Goal: Task Accomplishment & Management: Manage account settings

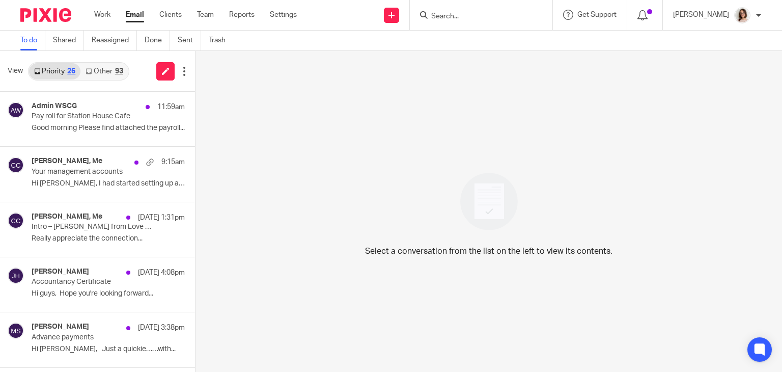
click at [101, 66] on link "Other 93" at bounding box center [103, 71] width 47 height 16
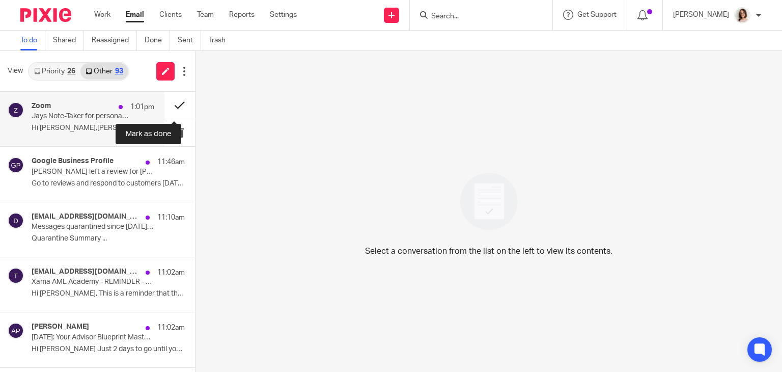
click at [171, 103] on button at bounding box center [179, 105] width 31 height 27
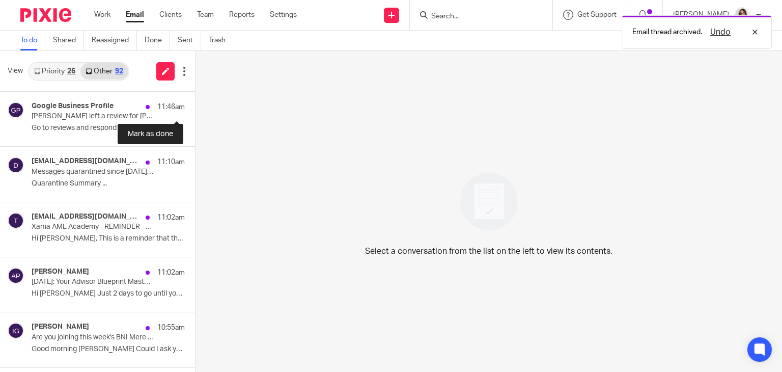
click at [195, 103] on button at bounding box center [199, 105] width 8 height 27
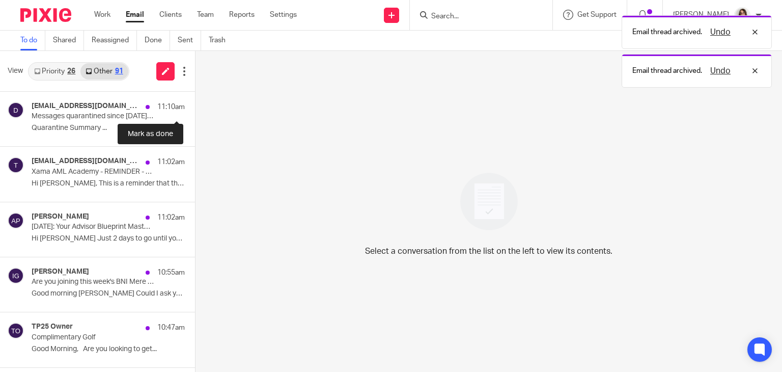
click at [195, 103] on button at bounding box center [199, 105] width 8 height 27
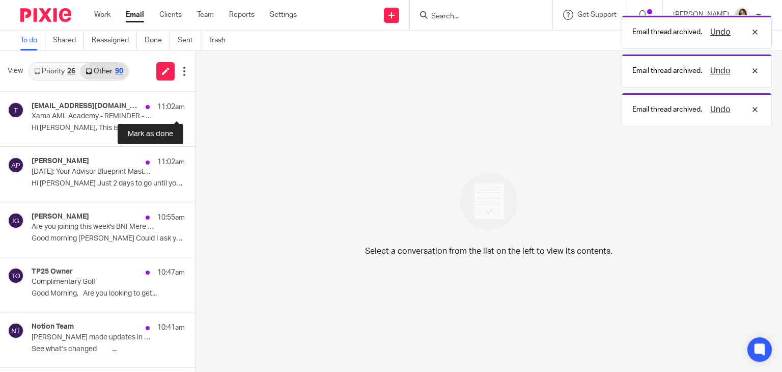
click at [195, 103] on button at bounding box center [199, 105] width 8 height 27
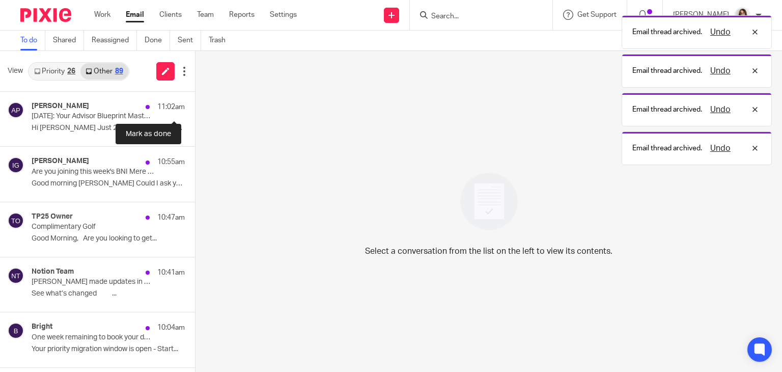
click at [195, 103] on button at bounding box center [199, 105] width 8 height 27
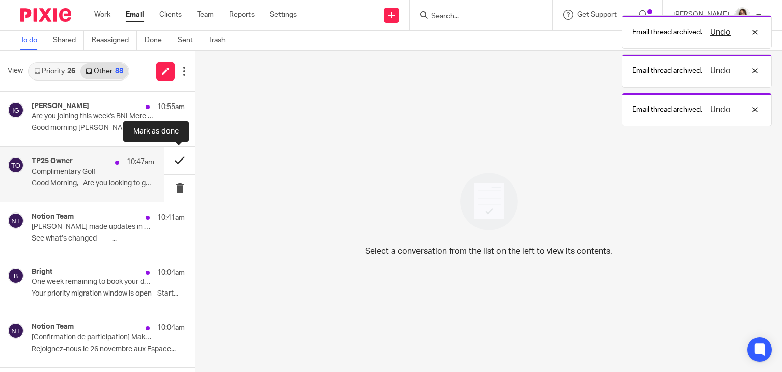
click at [172, 160] on button at bounding box center [179, 160] width 31 height 27
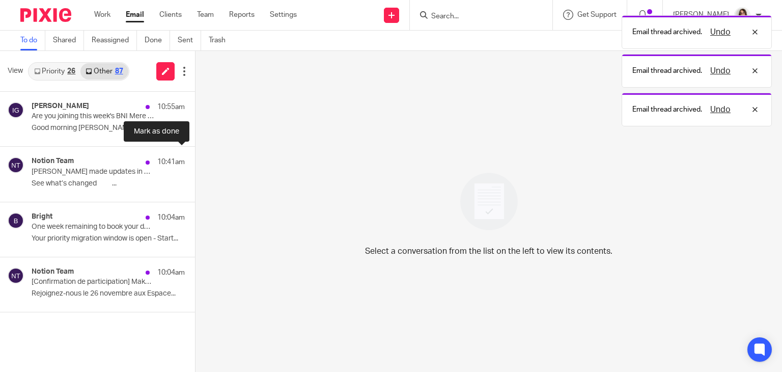
click at [195, 160] on button at bounding box center [199, 160] width 8 height 27
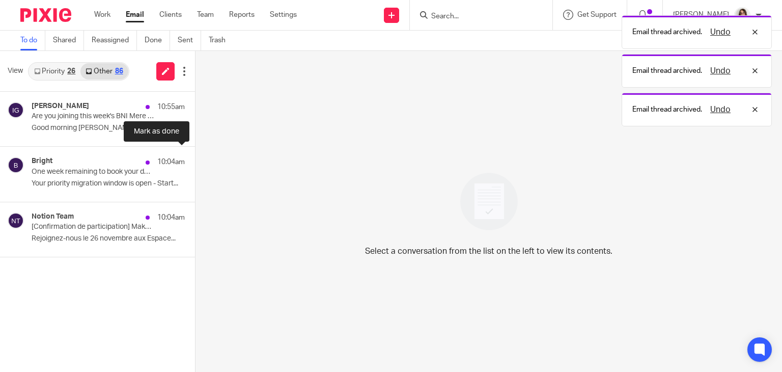
click at [195, 160] on button at bounding box center [199, 160] width 8 height 27
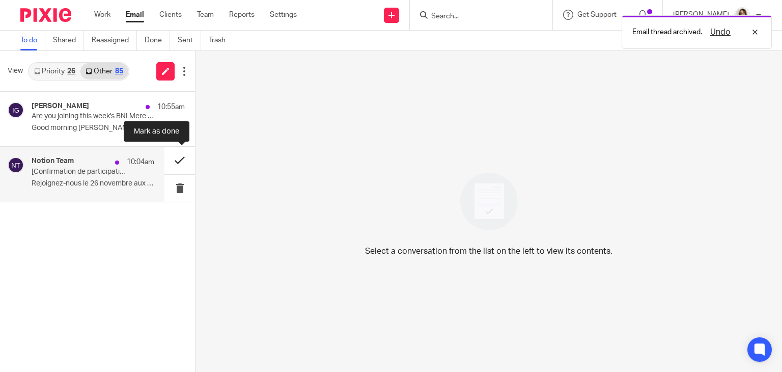
click at [179, 161] on button at bounding box center [179, 160] width 31 height 27
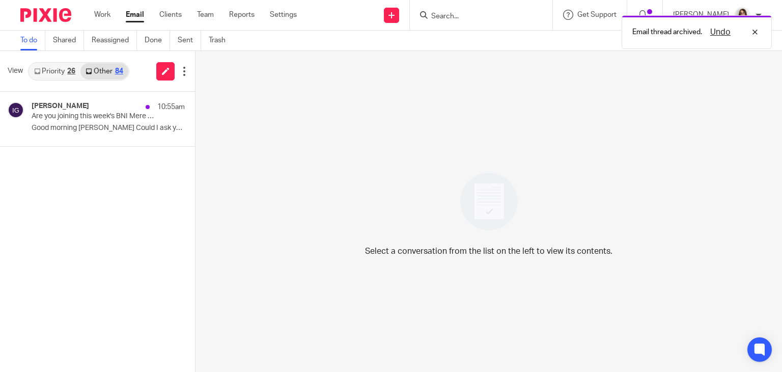
click at [131, 20] on link "Email" at bounding box center [135, 15] width 18 height 10
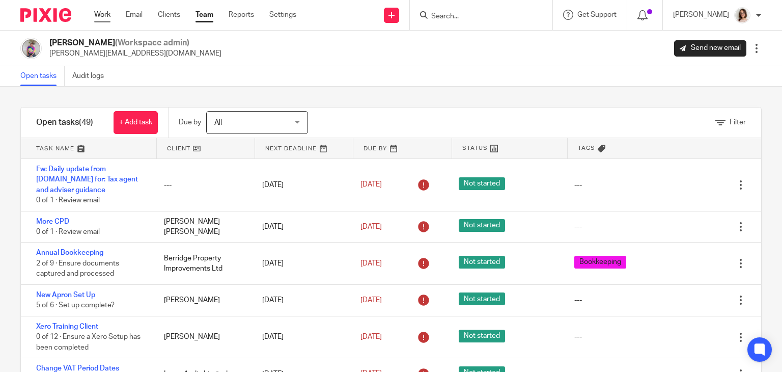
click at [99, 17] on link "Work" at bounding box center [102, 15] width 16 height 10
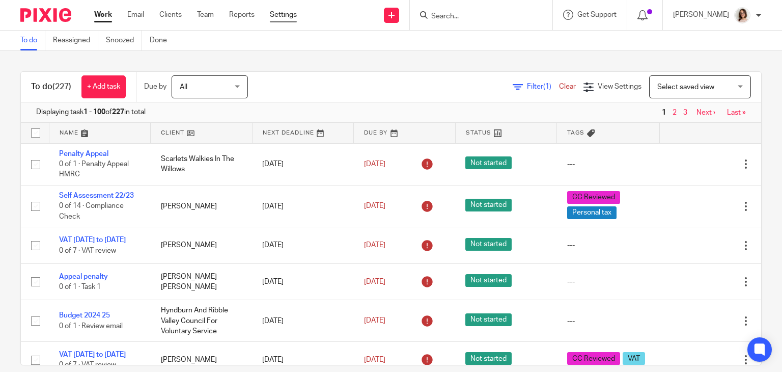
click at [275, 13] on link "Settings" at bounding box center [283, 15] width 27 height 10
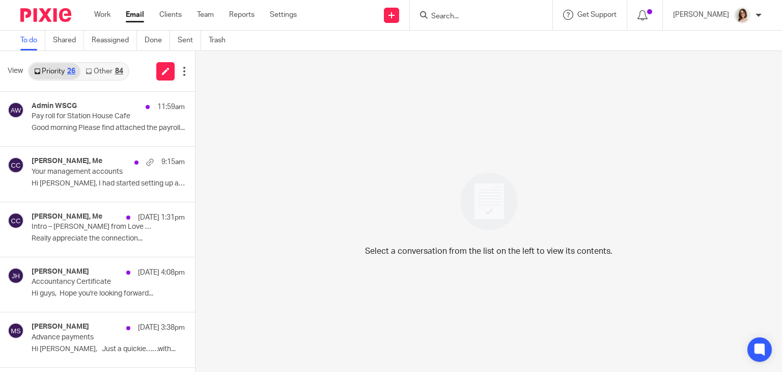
click at [104, 71] on link "Other 84" at bounding box center [103, 71] width 47 height 16
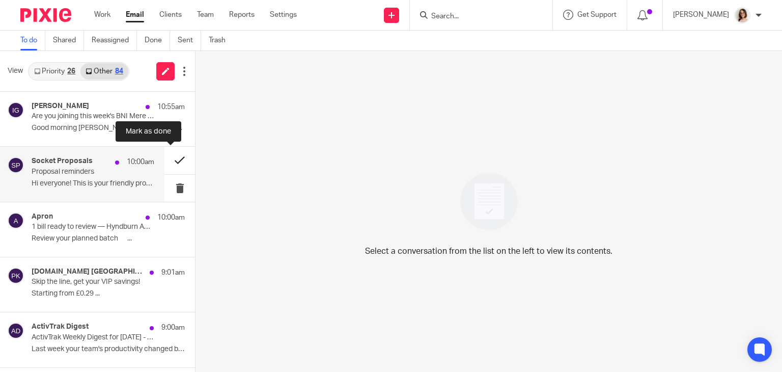
click at [169, 159] on button at bounding box center [179, 160] width 31 height 27
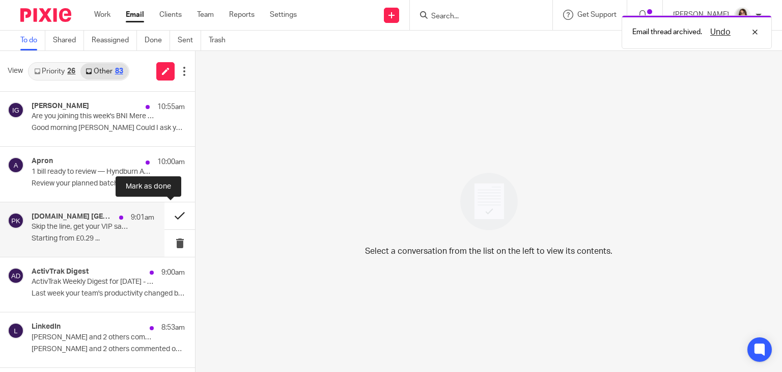
click at [164, 214] on button at bounding box center [179, 215] width 31 height 27
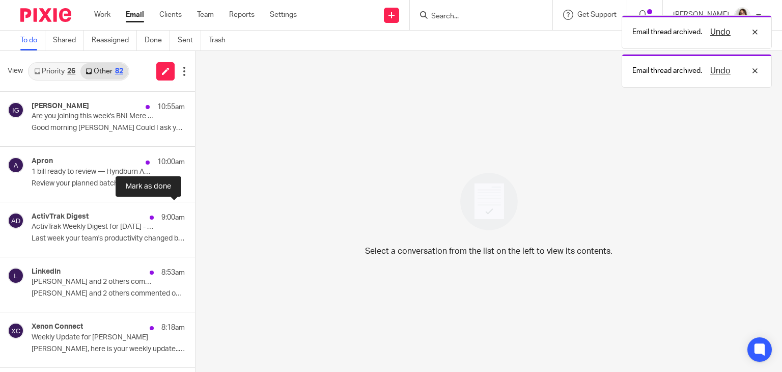
click at [195, 214] on button at bounding box center [199, 215] width 8 height 27
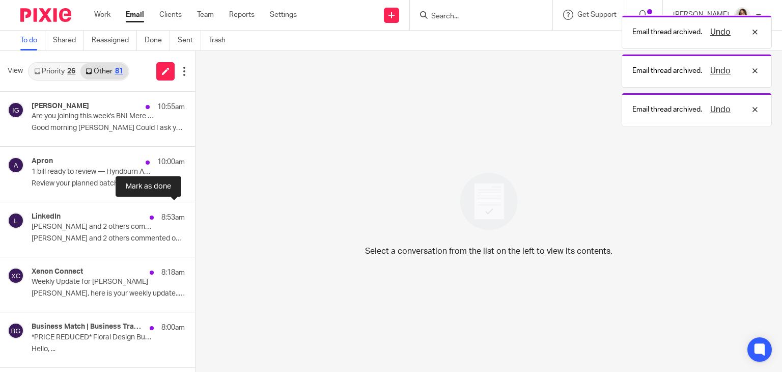
click at [195, 214] on button at bounding box center [199, 215] width 8 height 27
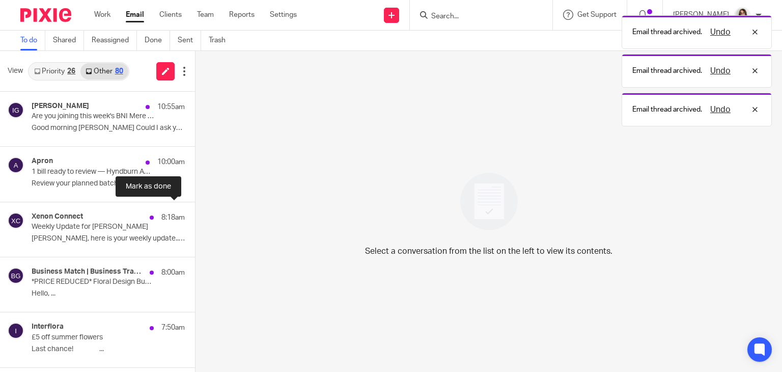
click at [195, 214] on button at bounding box center [199, 215] width 8 height 27
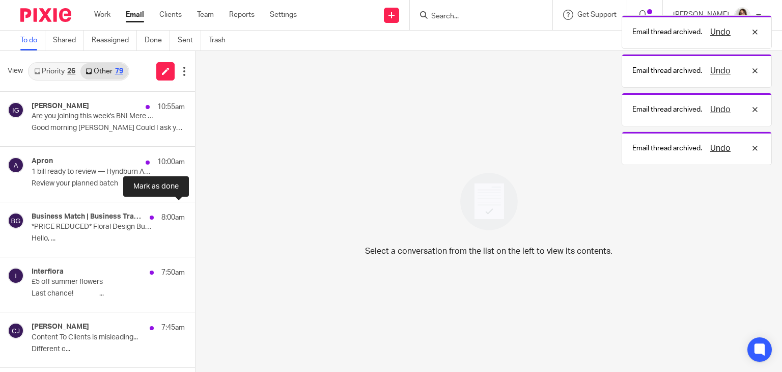
click at [195, 214] on button at bounding box center [199, 215] width 8 height 27
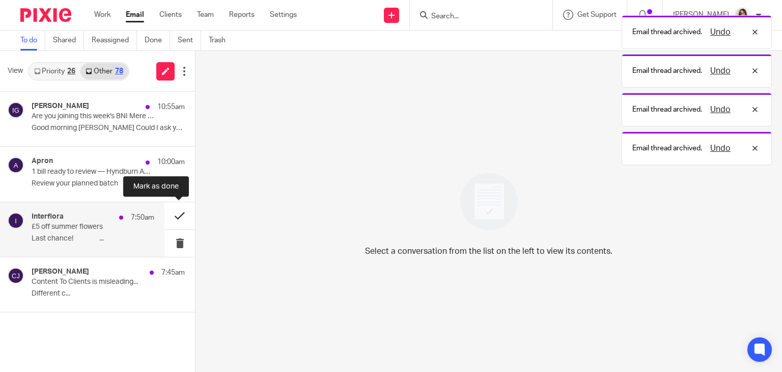
click at [168, 214] on button at bounding box center [179, 215] width 31 height 27
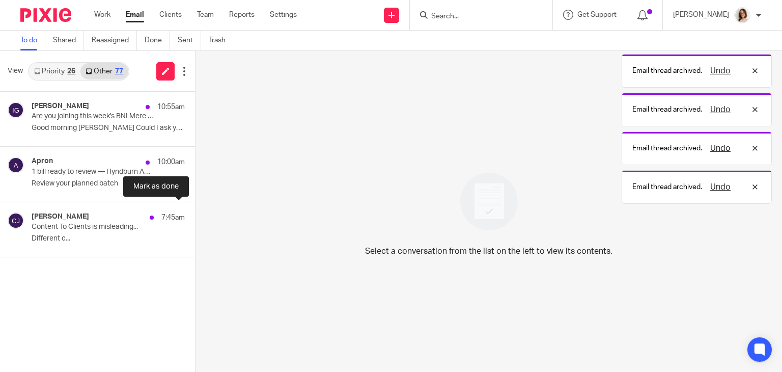
click at [195, 214] on button at bounding box center [199, 215] width 8 height 27
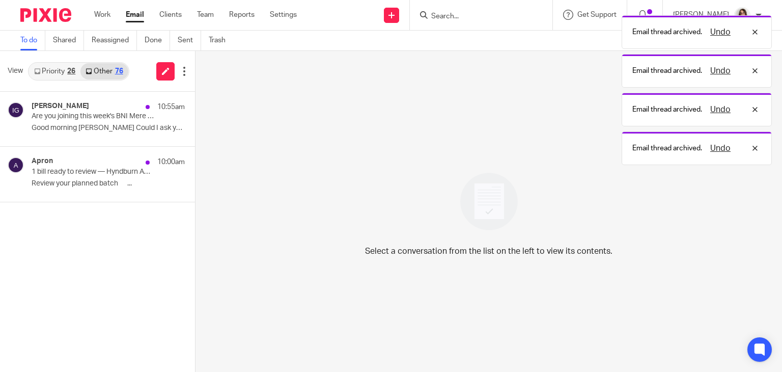
click at [131, 20] on link "Email" at bounding box center [135, 15] width 18 height 10
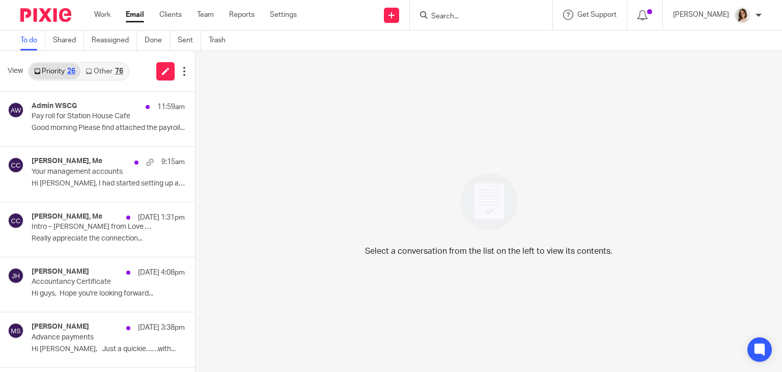
click at [315, 348] on div "Select a conversation from the list on the left to view its contents." at bounding box center [489, 211] width 587 height 321
click at [101, 76] on link "Other 76" at bounding box center [103, 71] width 47 height 16
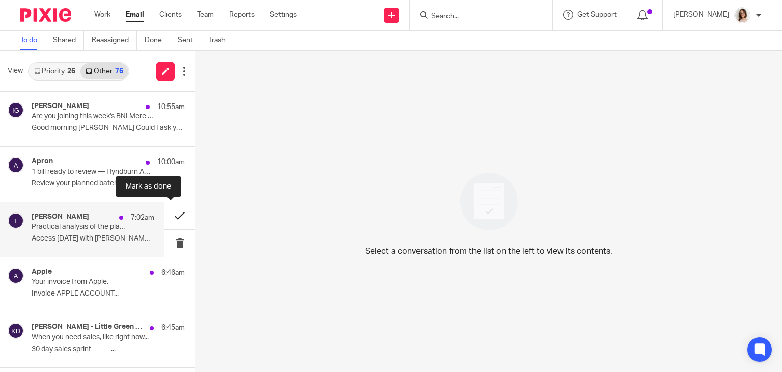
click at [173, 213] on button at bounding box center [179, 215] width 31 height 27
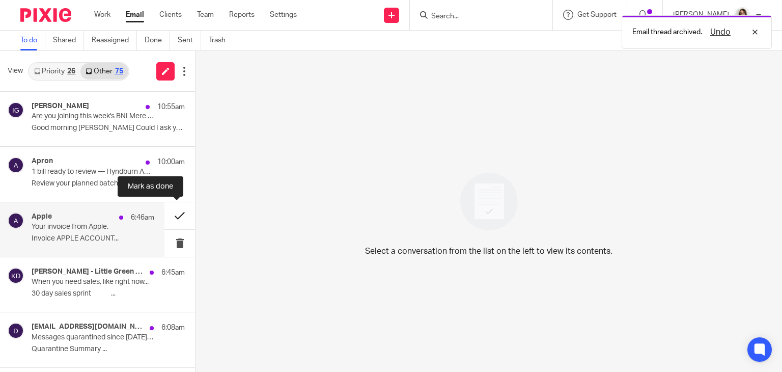
click at [172, 216] on button at bounding box center [179, 215] width 31 height 27
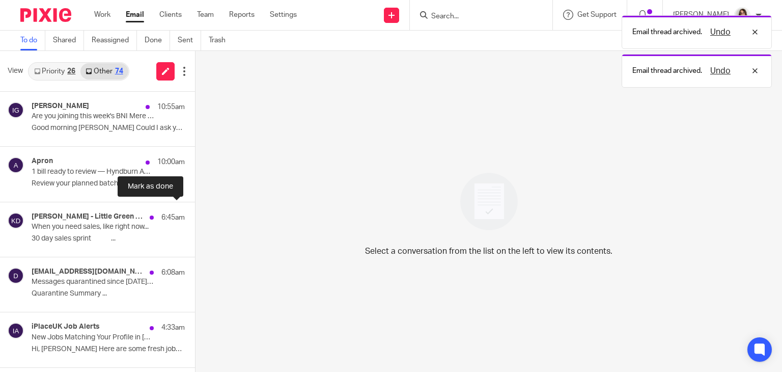
click at [195, 216] on button at bounding box center [199, 215] width 8 height 27
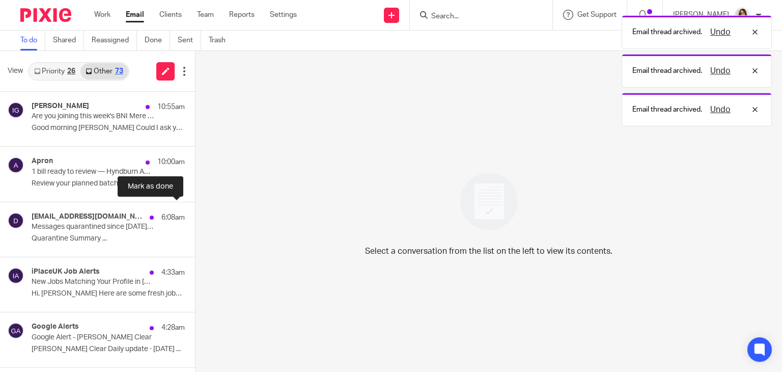
click at [195, 216] on button at bounding box center [199, 215] width 8 height 27
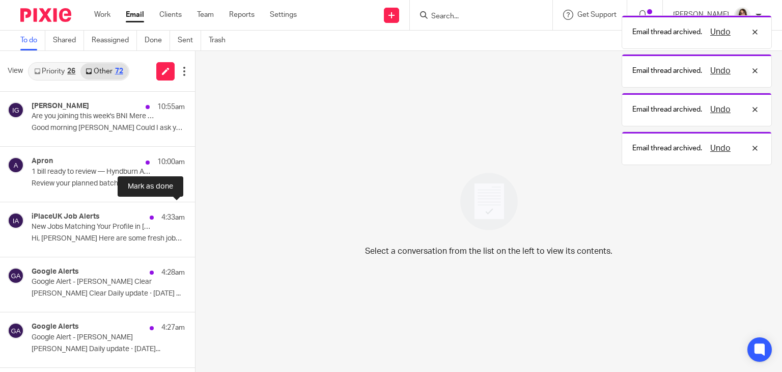
click at [195, 216] on button at bounding box center [199, 215] width 8 height 27
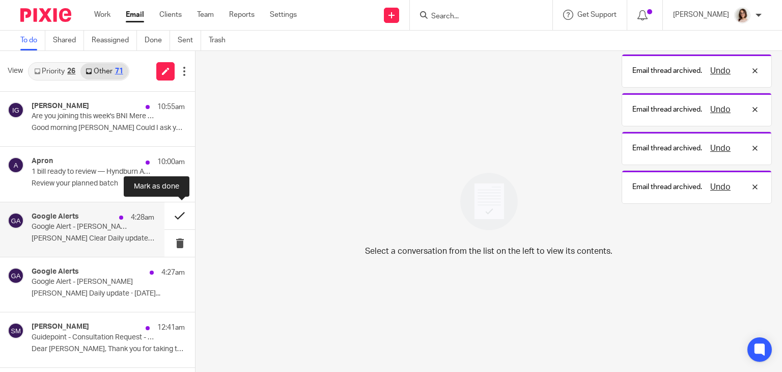
click at [171, 218] on button at bounding box center [179, 215] width 31 height 27
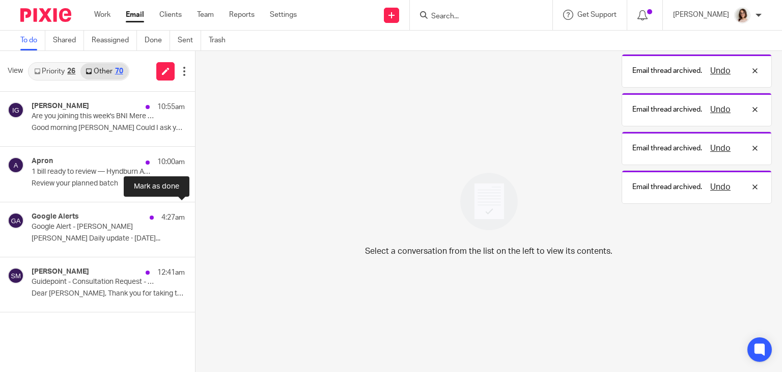
click at [195, 218] on button at bounding box center [199, 215] width 8 height 27
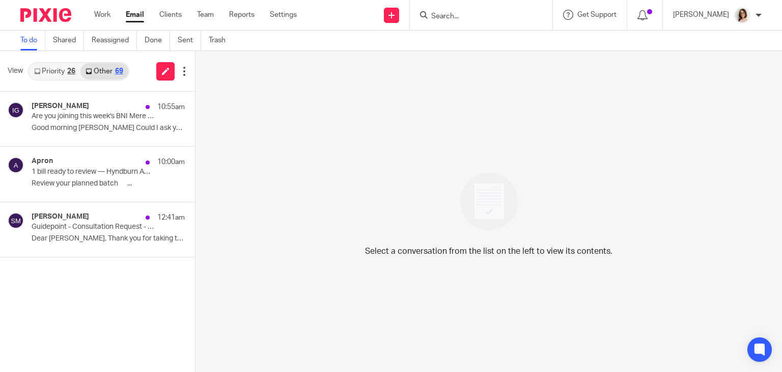
click at [296, 347] on div "Select a conversation from the list on the left to view its contents." at bounding box center [489, 211] width 587 height 321
click at [133, 18] on link "Email" at bounding box center [135, 15] width 18 height 10
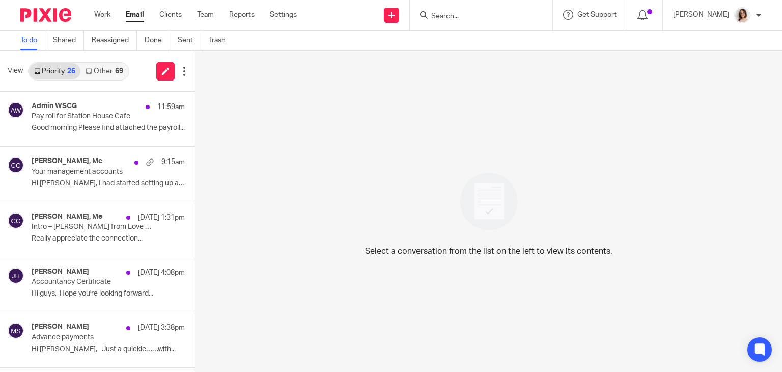
click at [106, 68] on link "Other 69" at bounding box center [103, 71] width 47 height 16
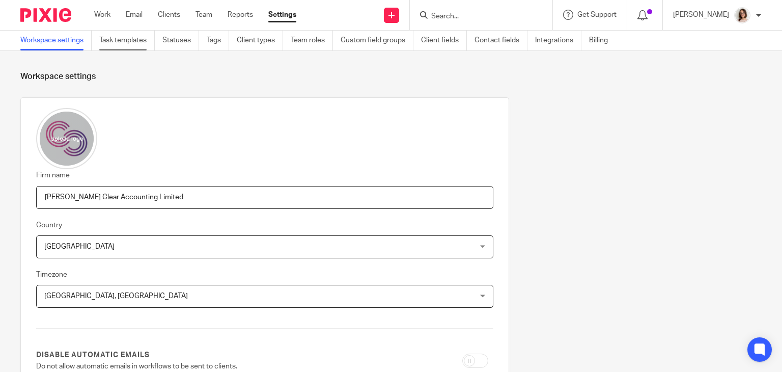
click at [120, 43] on link "Task templates" at bounding box center [127, 41] width 56 height 20
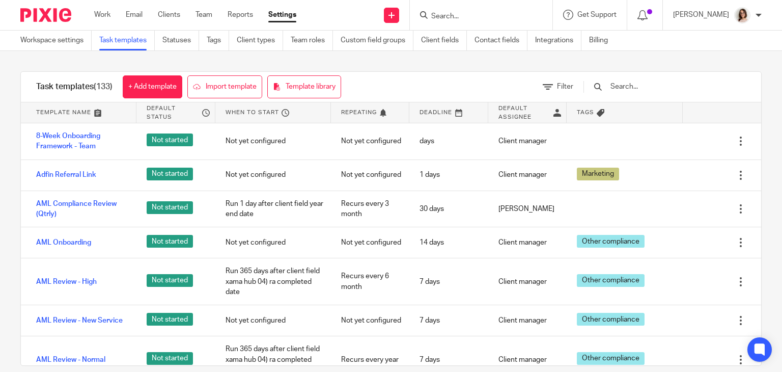
click at [640, 92] on input "text" at bounding box center [669, 86] width 119 height 11
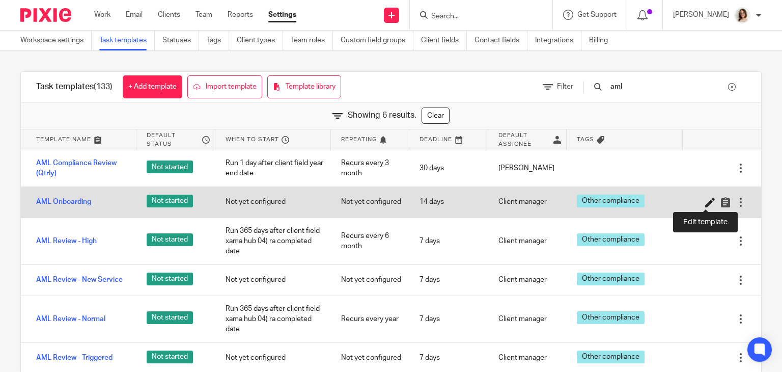
type input "aml"
click at [705, 203] on icon at bounding box center [710, 202] width 10 height 10
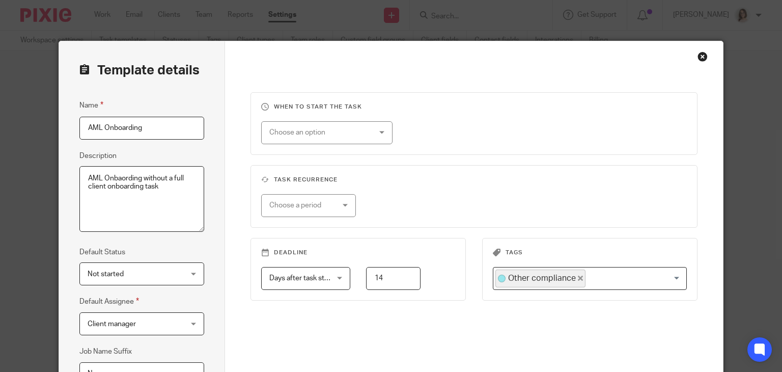
scroll to position [148, 0]
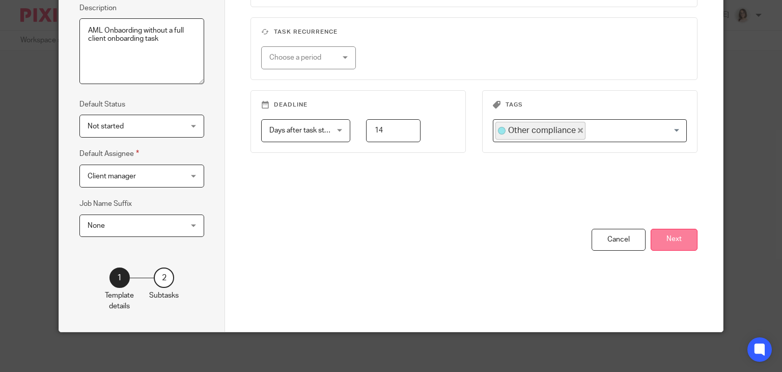
click at [692, 245] on button "Next" at bounding box center [674, 240] width 47 height 22
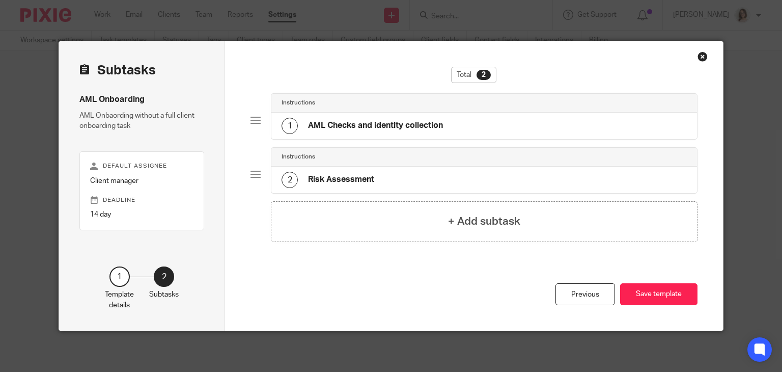
click at [416, 129] on h4 "AML Checks and identity collection" at bounding box center [375, 125] width 135 height 11
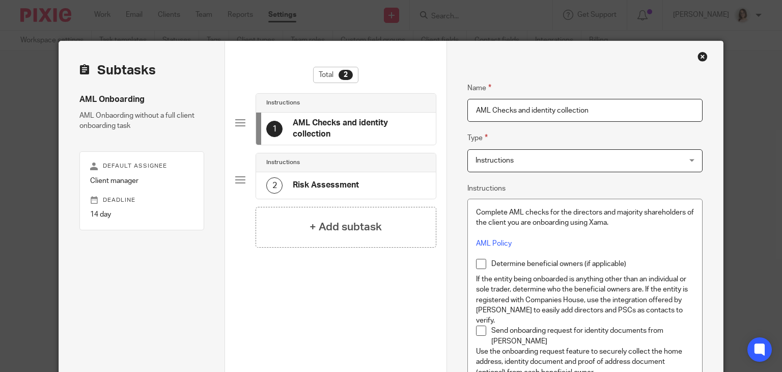
click at [698, 51] on div "Close this dialog window" at bounding box center [703, 56] width 10 height 10
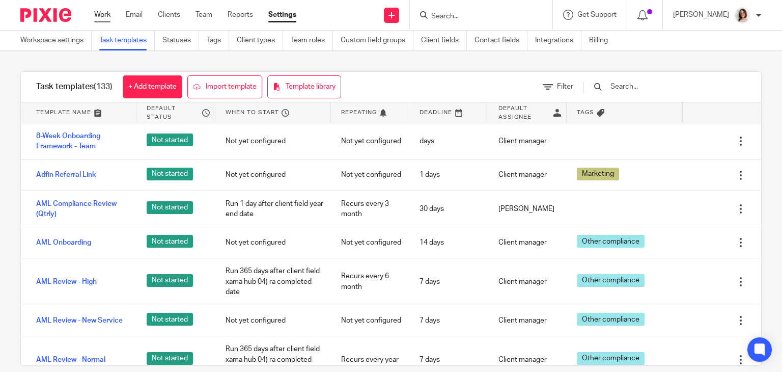
drag, startPoint x: 0, startPoint y: 0, endPoint x: 102, endPoint y: 15, distance: 102.9
click at [102, 15] on link "Work" at bounding box center [102, 15] width 16 height 10
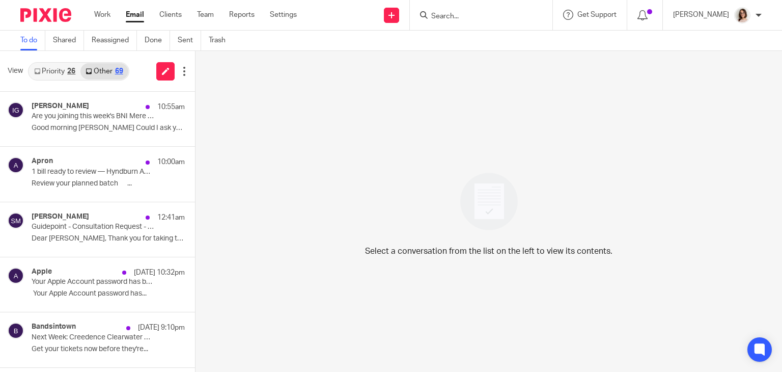
click at [134, 19] on link "Email" at bounding box center [135, 15] width 18 height 10
